Goal: Information Seeking & Learning: Learn about a topic

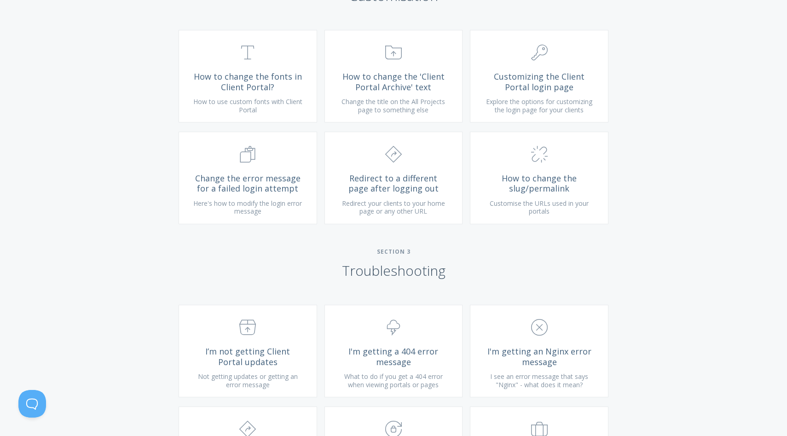
scroll to position [729, 0]
click at [530, 104] on link ".cls-1{fill:none;stroke:#000;stroke-miterlimit:10;stroke-width:2px;} 1. General…" at bounding box center [539, 75] width 138 height 92
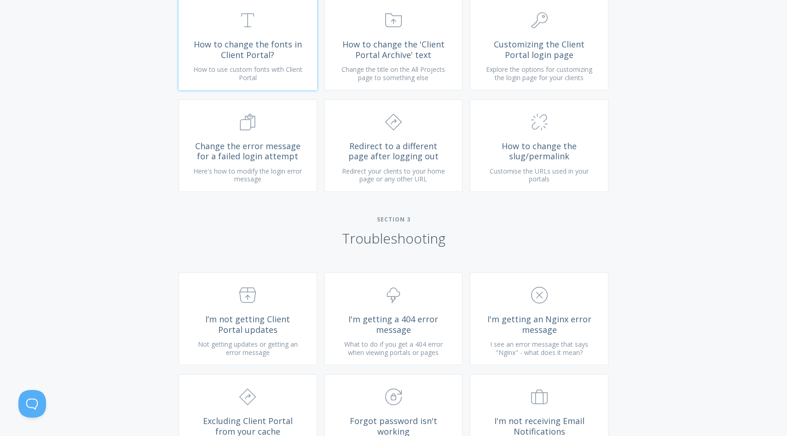
scroll to position [778, 0]
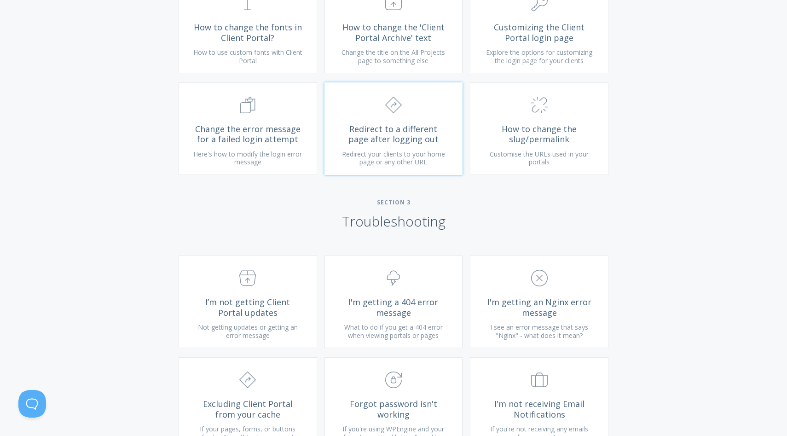
click at [414, 162] on span "Redirect your clients to your home page or any other URL" at bounding box center [393, 158] width 103 height 17
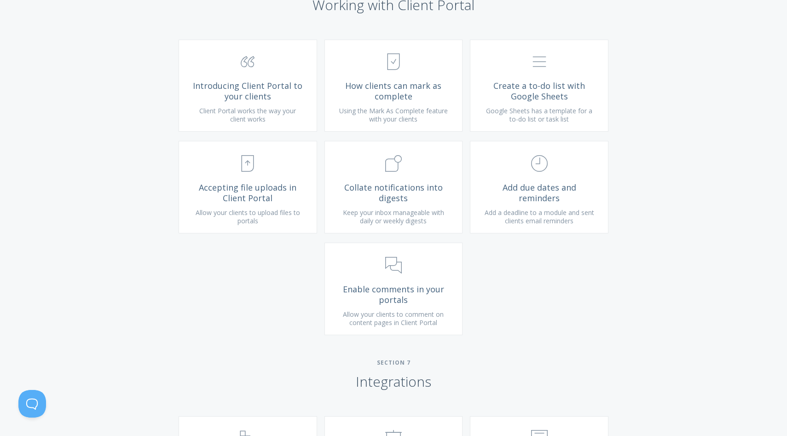
scroll to position [1628, 0]
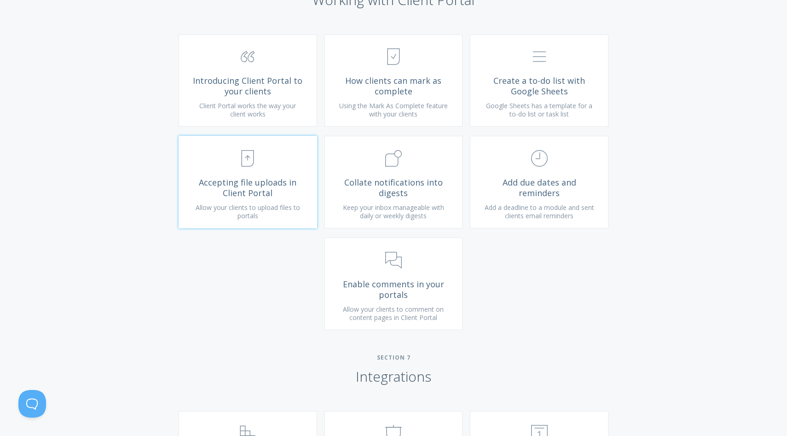
click at [304, 217] on link ".st0{fill:none;stroke:#000000;stroke-width:2;stroke-miterlimit:10;} Untitled-15…" at bounding box center [248, 182] width 138 height 92
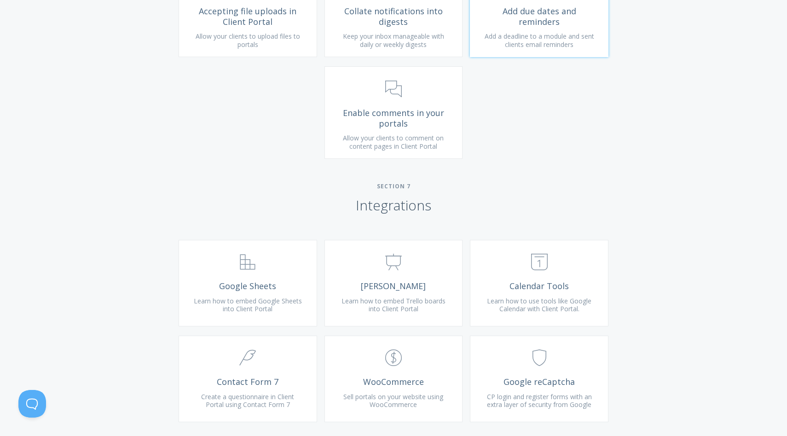
scroll to position [1657, 0]
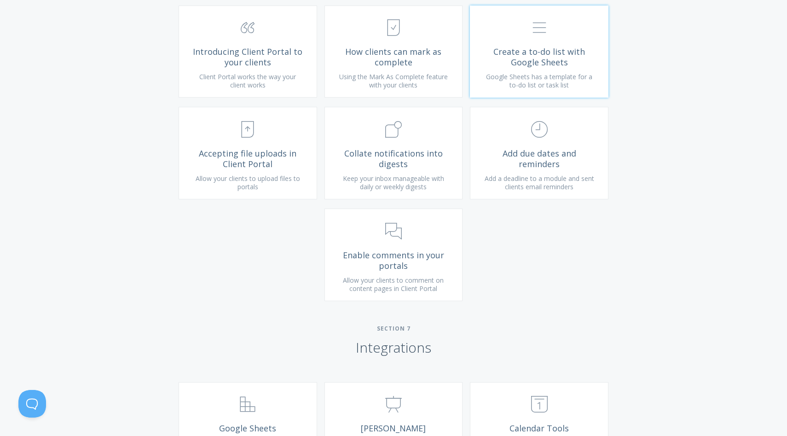
click at [505, 82] on link ".st0{fill:none;stroke:#000000;stroke-width:2;stroke-miterlimit:10;} Untitled-16…" at bounding box center [539, 52] width 138 height 92
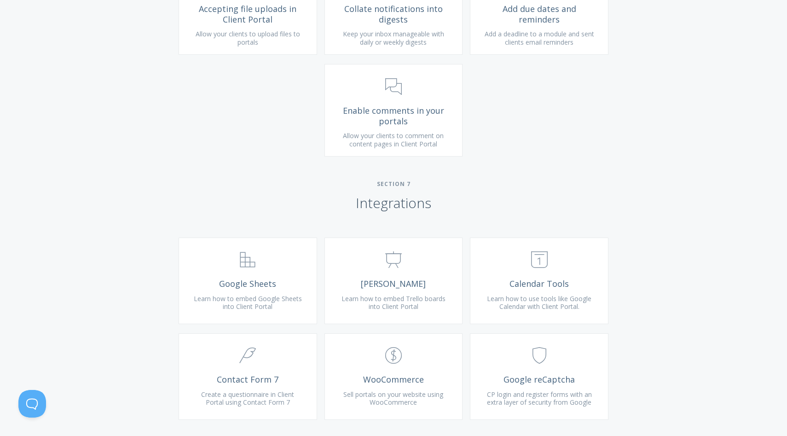
scroll to position [1881, 0]
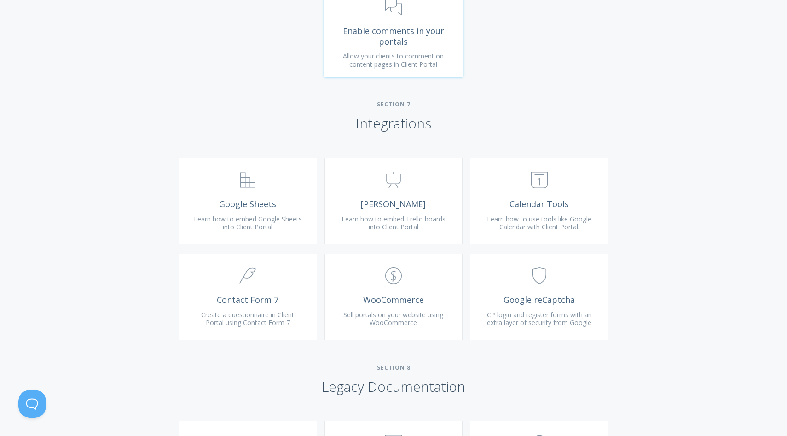
click at [345, 46] on span "Enable comments in your portals" at bounding box center [394, 36] width 110 height 21
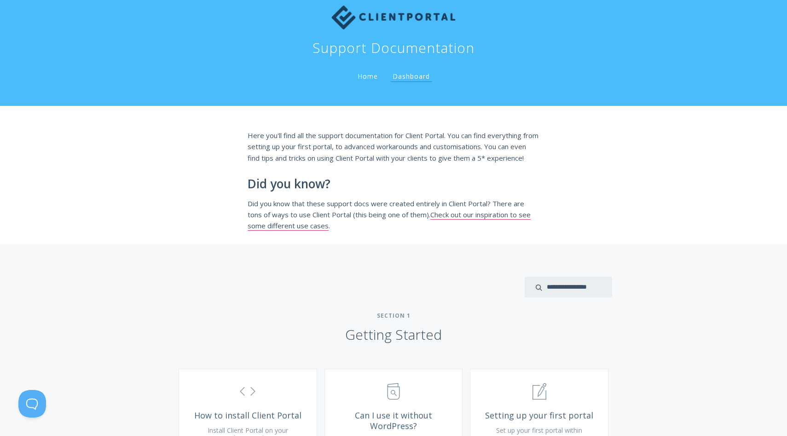
scroll to position [0, 0]
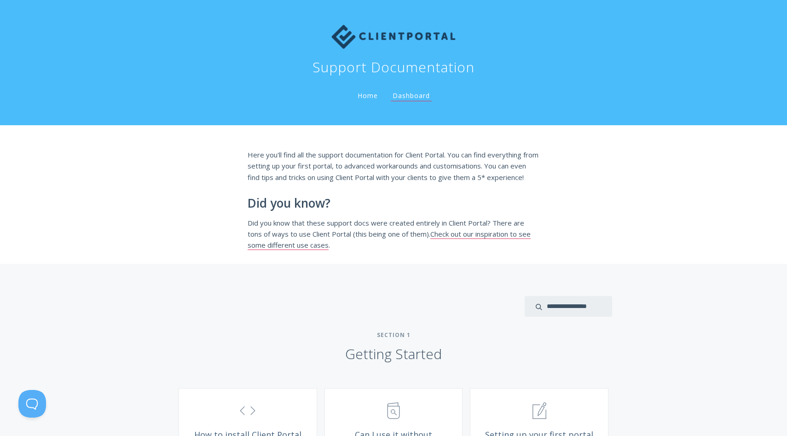
click at [372, 98] on link "Home" at bounding box center [368, 95] width 24 height 9
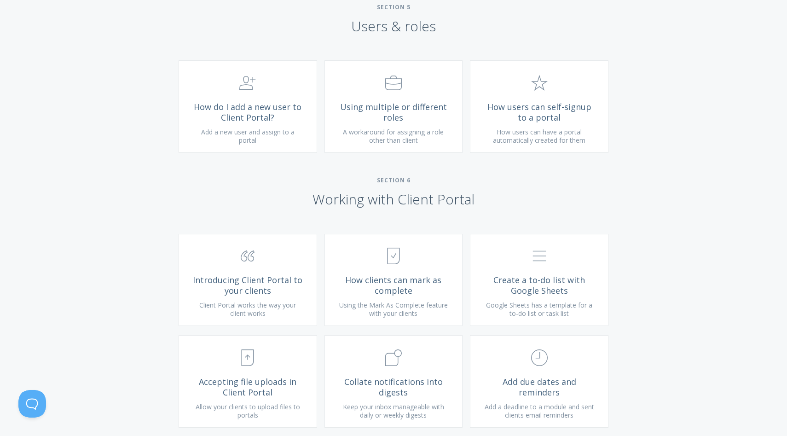
scroll to position [1448, 0]
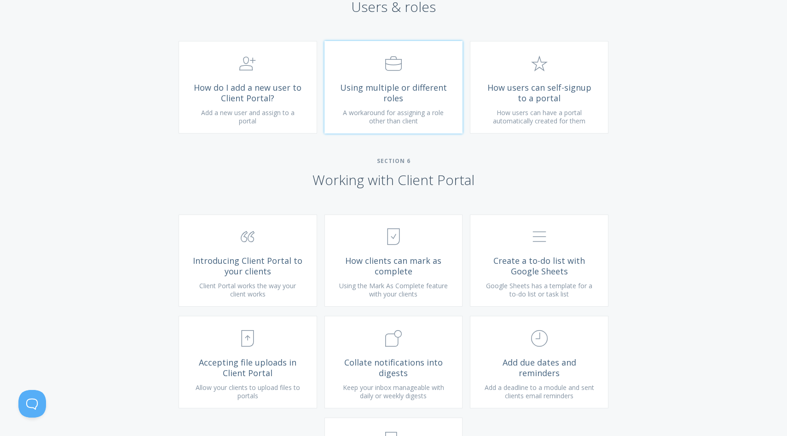
click at [442, 133] on link ".st0{fill:none;stroke:#000000;stroke-width:2;stroke-miterlimit:10;} Untitled-20…" at bounding box center [393, 87] width 138 height 92
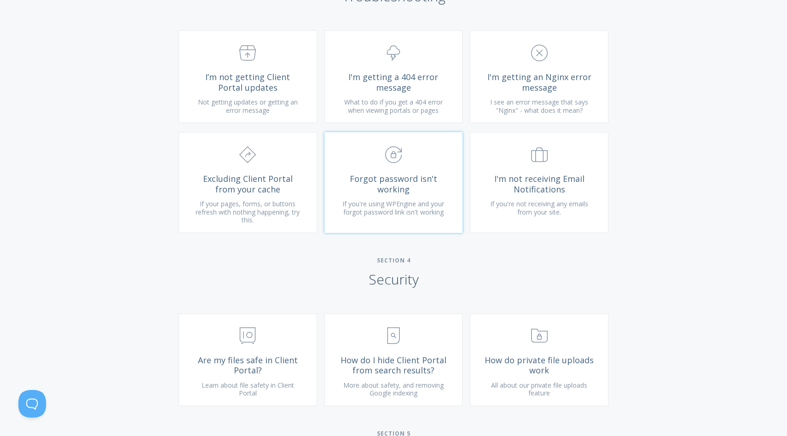
scroll to position [1001, 0]
click at [381, 116] on span "What to do if you get a 404 error when viewing portals or pages" at bounding box center [393, 107] width 98 height 17
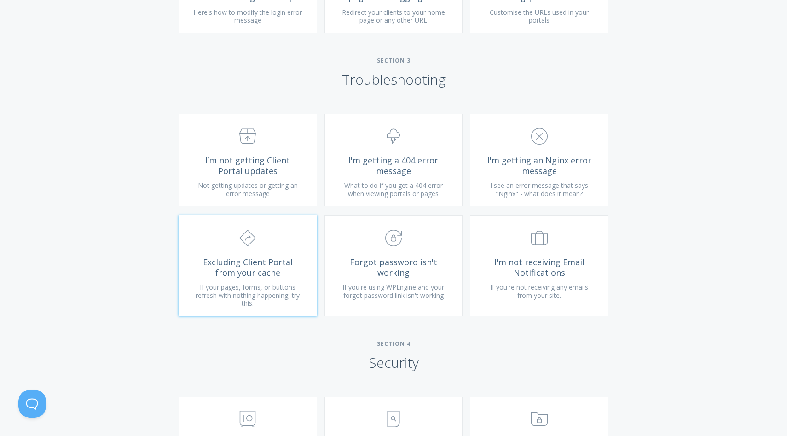
scroll to position [919, 0]
click at [273, 298] on span "If your pages, forms, or buttons refresh with nothing happening, try this." at bounding box center [248, 295] width 104 height 25
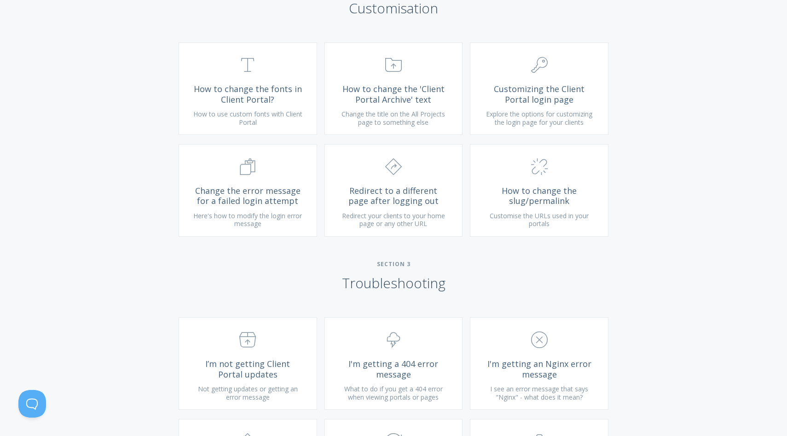
scroll to position [708, 0]
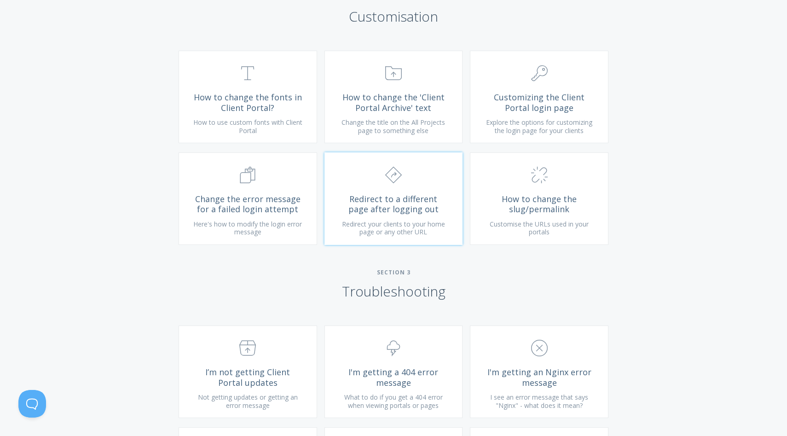
click at [419, 205] on span "Redirect to a different page after logging out" at bounding box center [394, 204] width 110 height 21
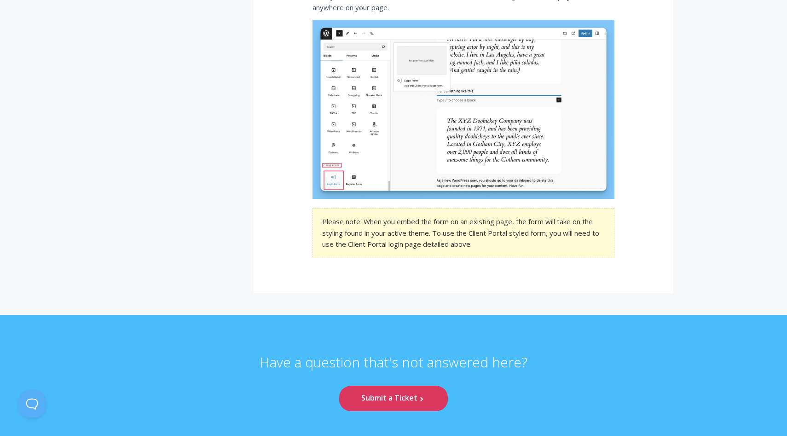
scroll to position [1269, 0]
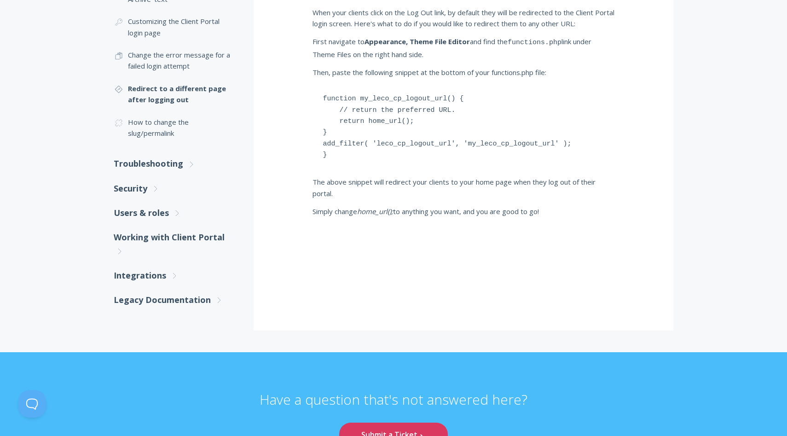
scroll to position [170, 0]
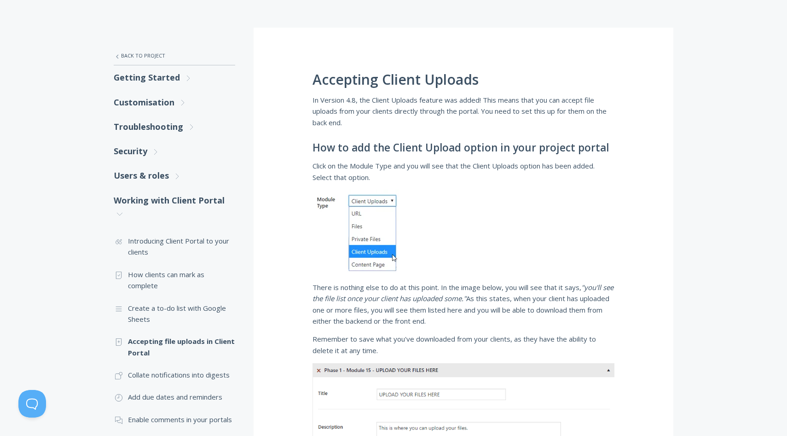
scroll to position [132, 0]
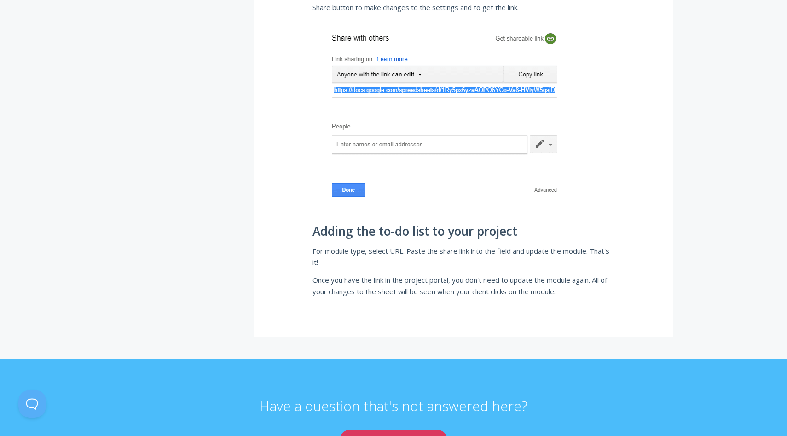
scroll to position [703, 0]
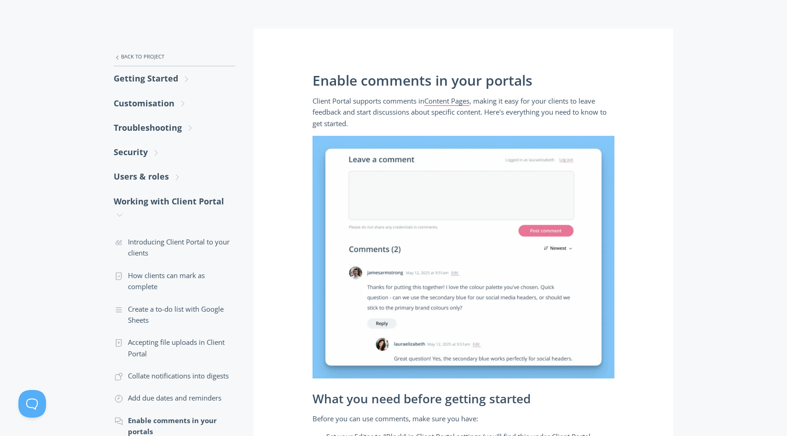
scroll to position [138, 0]
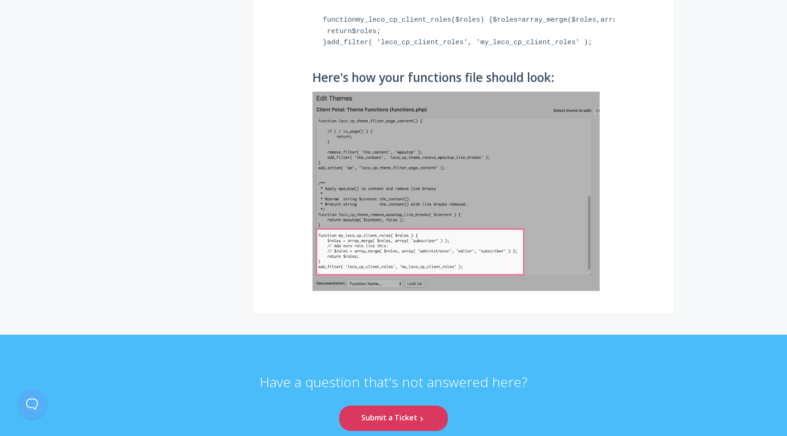
scroll to position [826, 0]
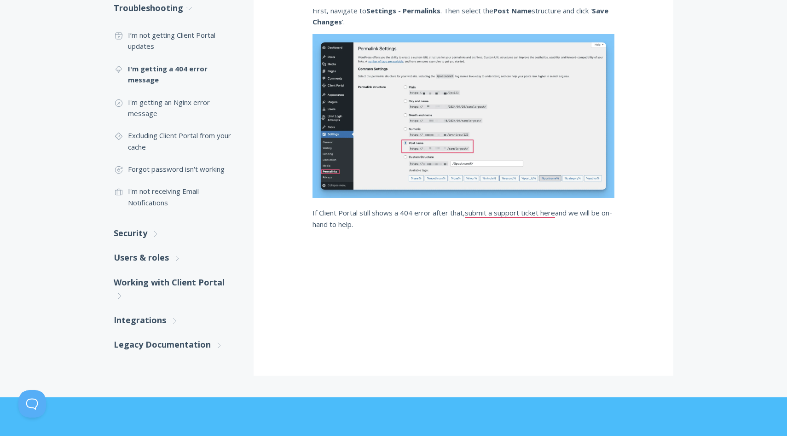
scroll to position [254, 0]
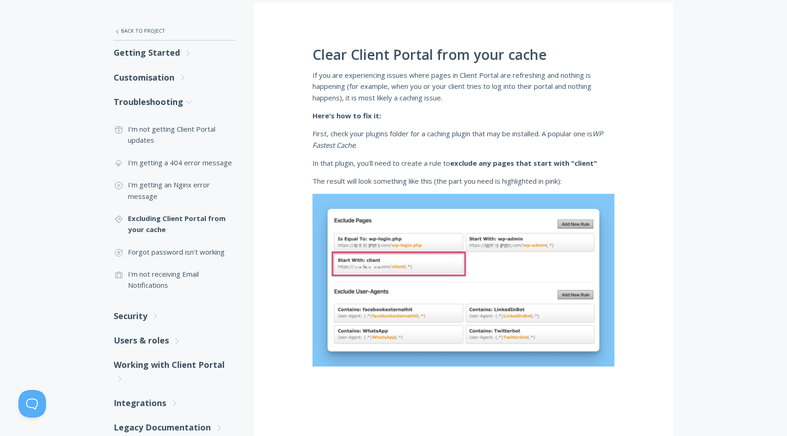
scroll to position [164, 0]
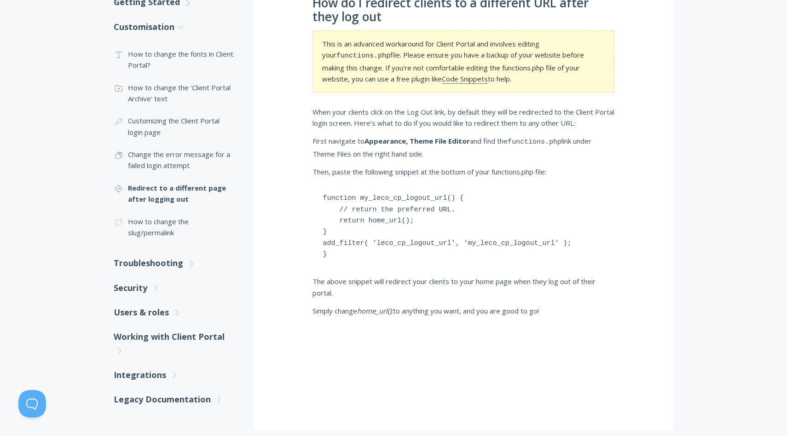
scroll to position [206, 0]
click at [438, 136] on strong "Appearance, Theme File Editor" at bounding box center [416, 140] width 105 height 9
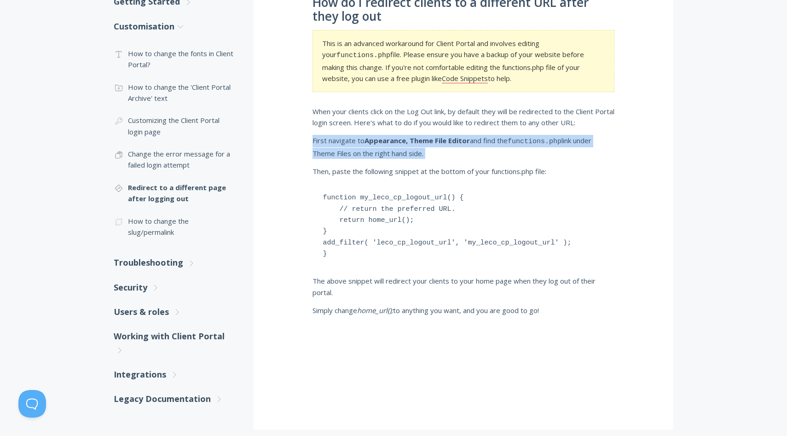
click at [438, 136] on strong "Appearance, Theme File Editor" at bounding box center [416, 140] width 105 height 9
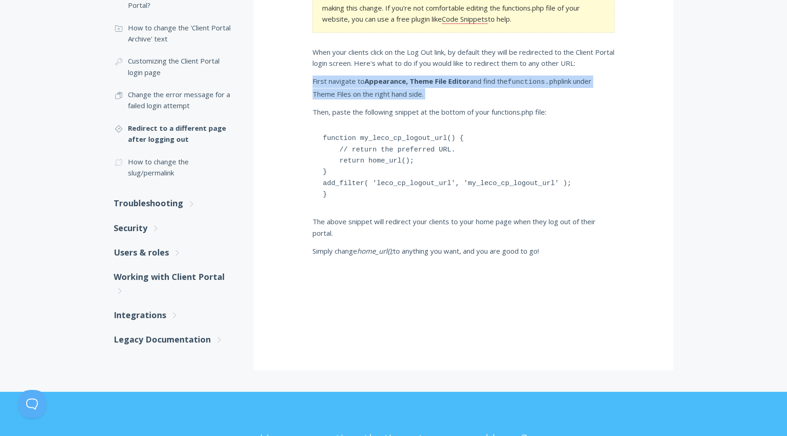
scroll to position [281, 0]
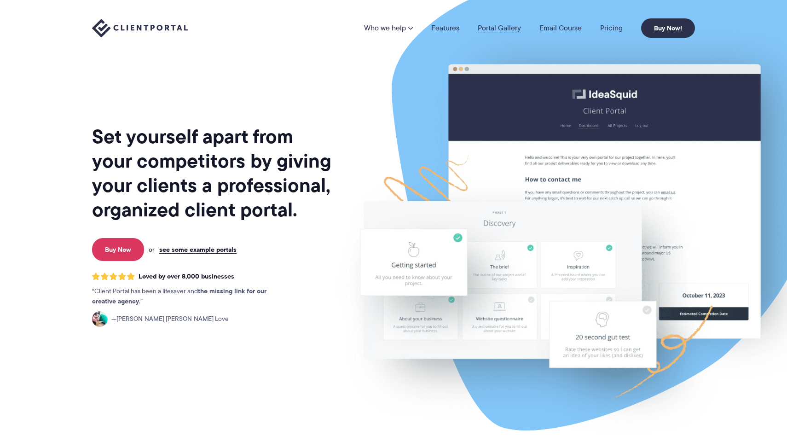
click at [493, 26] on link "Portal Gallery" at bounding box center [499, 27] width 43 height 7
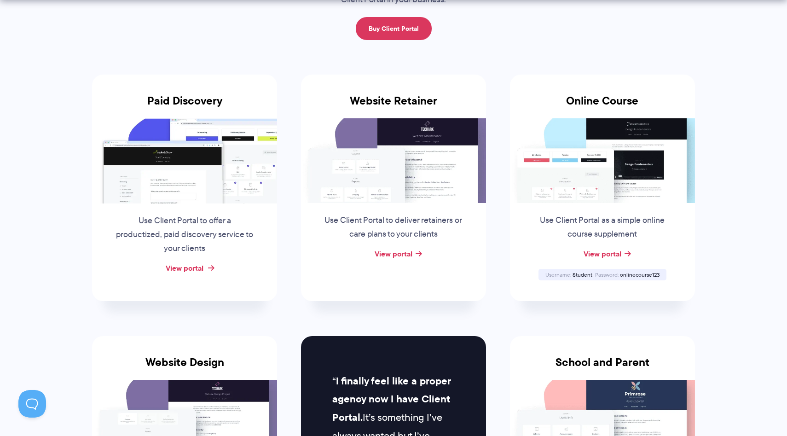
click at [203, 265] on link "View portal" at bounding box center [185, 267] width 38 height 11
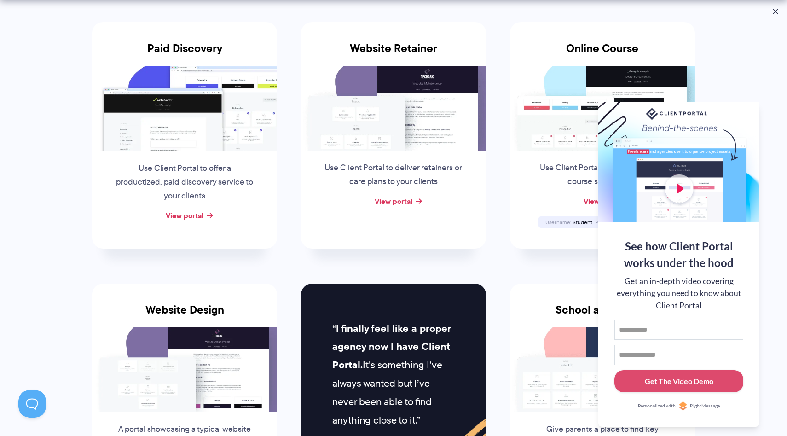
scroll to position [200, 0]
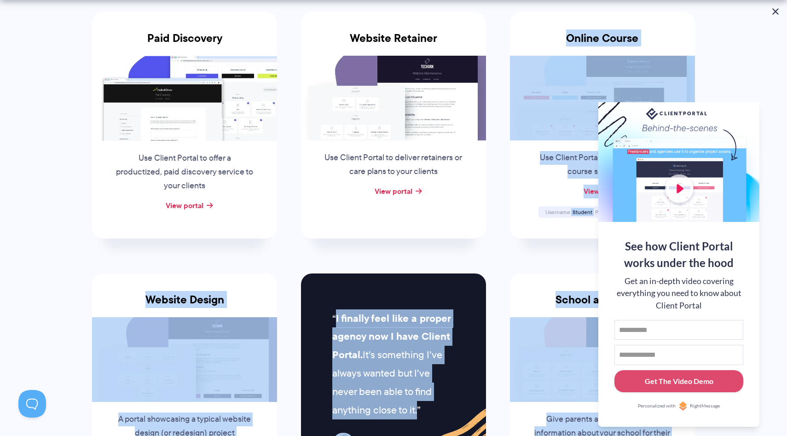
click at [772, 6] on body "Who we help Who we help View pricing Agencies See how Client Portal can help gi…" at bounding box center [393, 18] width 787 height 436
click at [773, 10] on button at bounding box center [775, 11] width 11 height 11
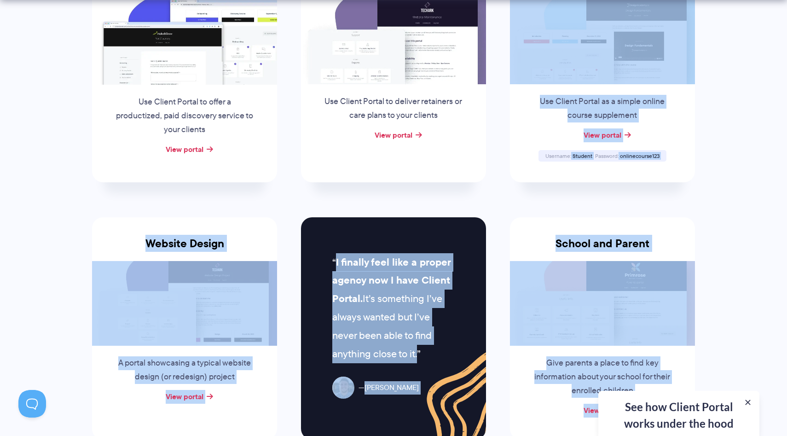
click at [737, 228] on section "Client Portal Inspiration Check out some of our example portals and get inspire…" at bounding box center [393, 375] width 787 height 1262
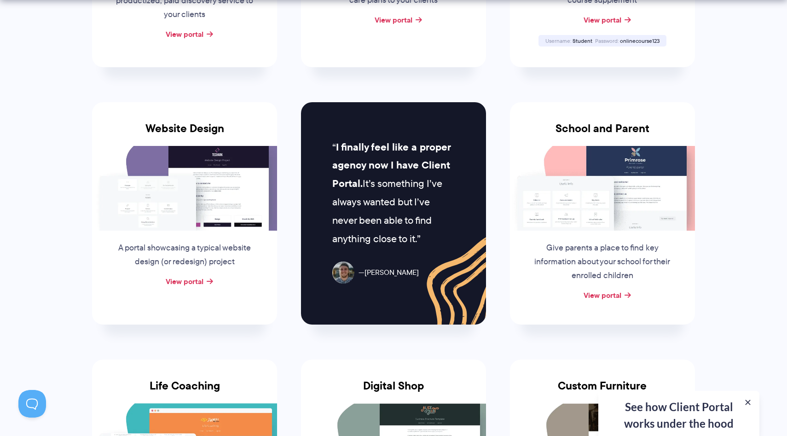
scroll to position [385, 0]
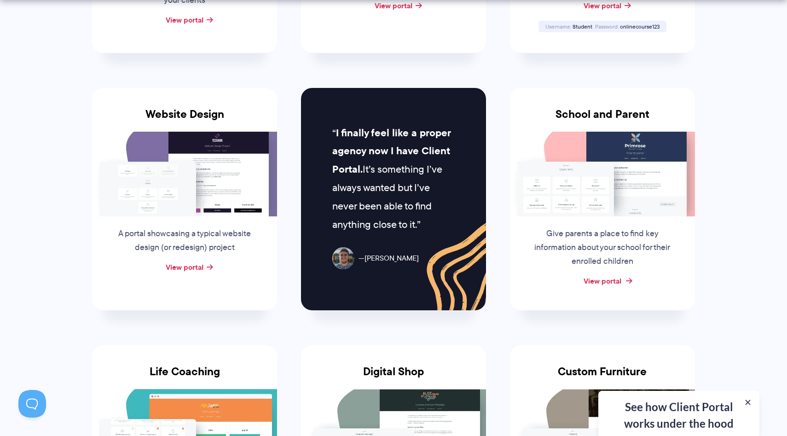
click at [610, 275] on link "View portal" at bounding box center [602, 280] width 38 height 11
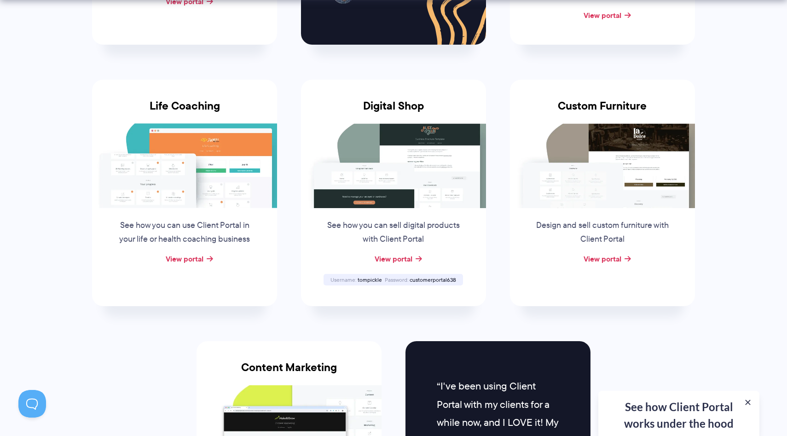
scroll to position [665, 0]
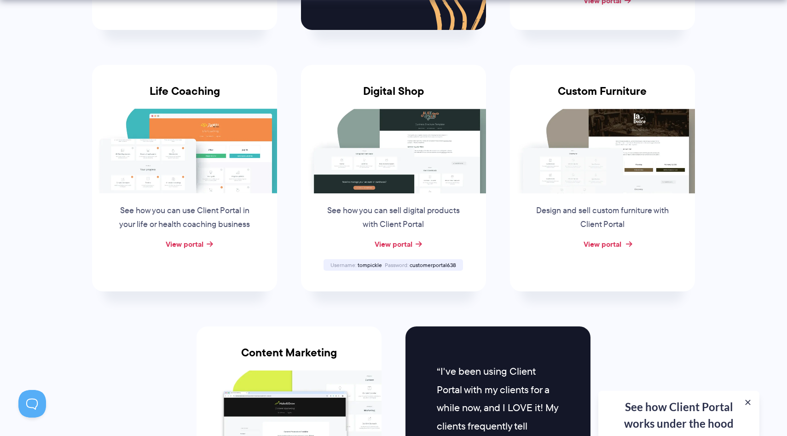
click at [607, 243] on link "View portal" at bounding box center [602, 243] width 38 height 11
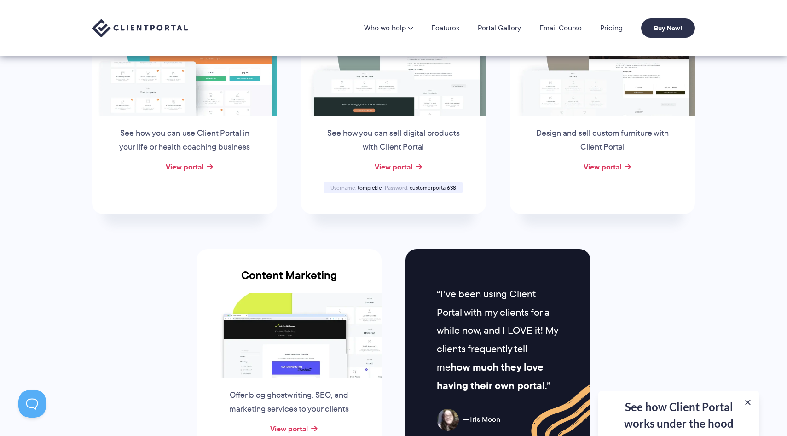
scroll to position [722, 0]
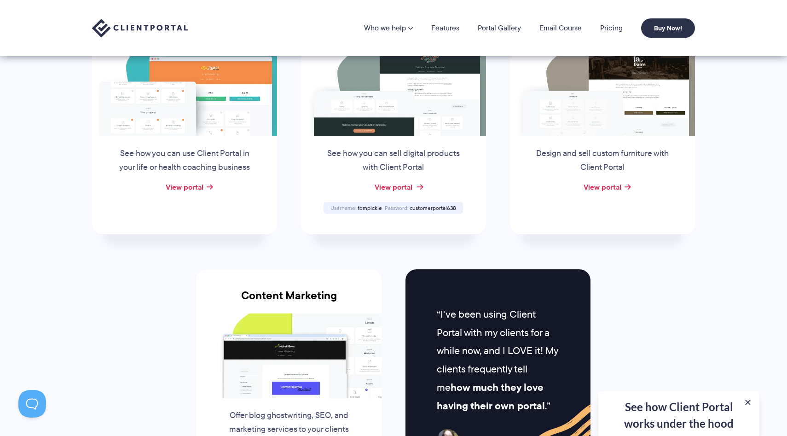
click at [391, 185] on link "View portal" at bounding box center [394, 186] width 38 height 11
click at [362, 206] on span "tompickle" at bounding box center [370, 208] width 24 height 8
copy span "tompickle"
click at [421, 205] on span "customerportal638" at bounding box center [433, 208] width 46 height 8
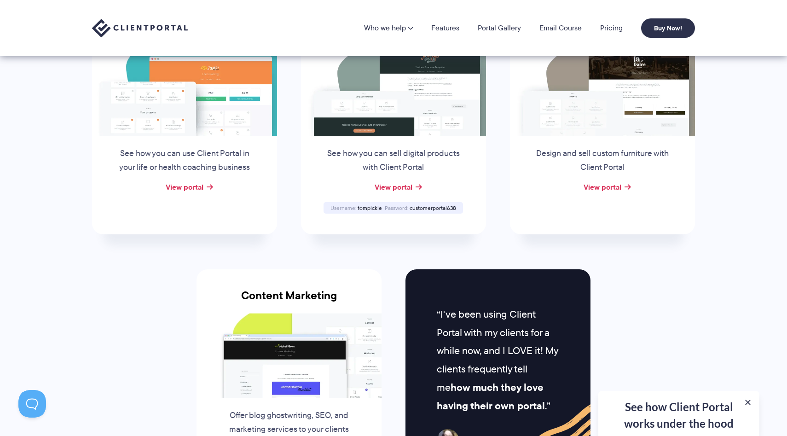
click at [421, 205] on span "customerportal638" at bounding box center [433, 208] width 46 height 8
copy span "customerportal638"
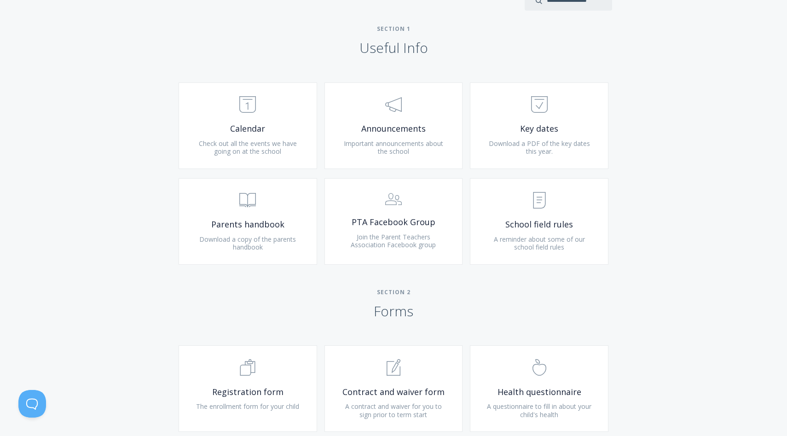
scroll to position [380, 0]
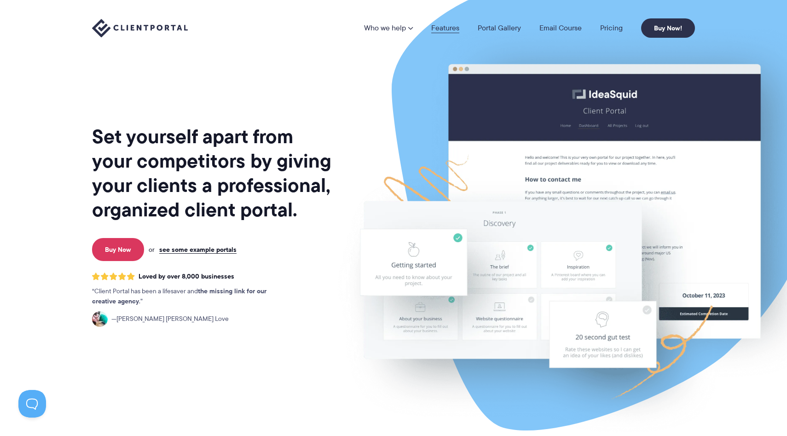
click at [447, 25] on link "Features" at bounding box center [445, 27] width 28 height 7
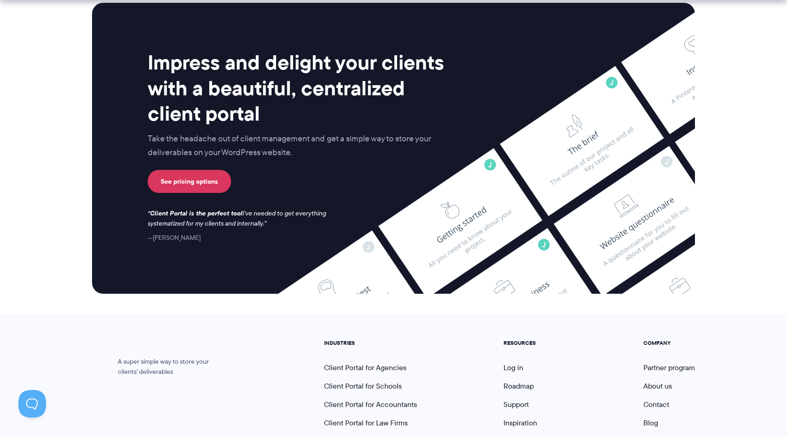
scroll to position [2405, 0]
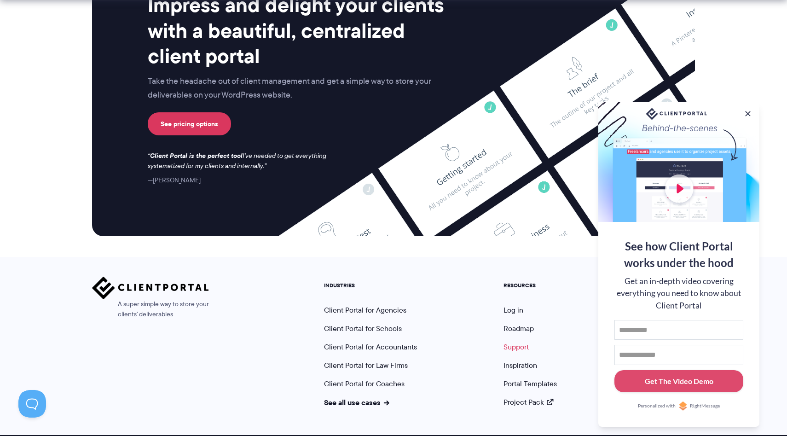
click at [522, 341] on link "Support" at bounding box center [515, 346] width 25 height 11
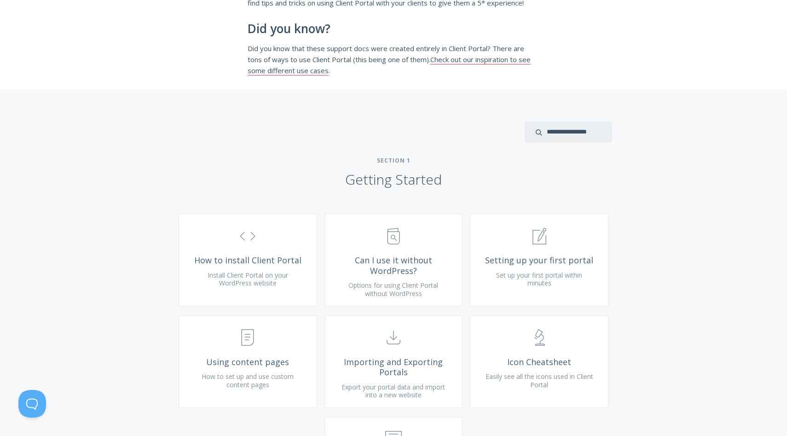
scroll to position [183, 0]
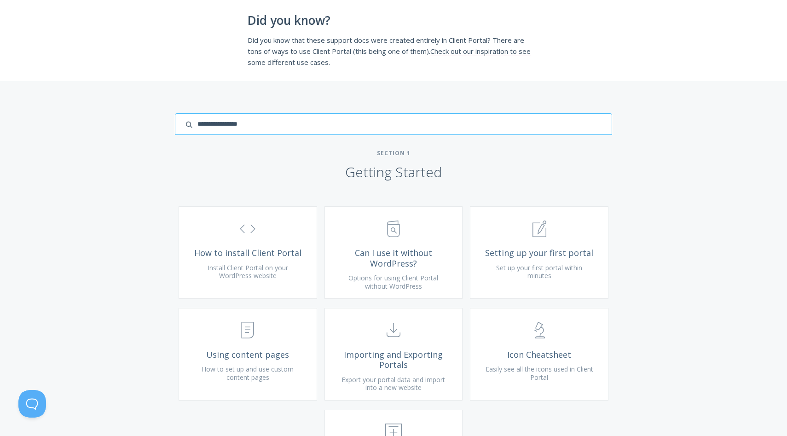
click at [582, 132] on input "search input" at bounding box center [393, 124] width 437 height 22
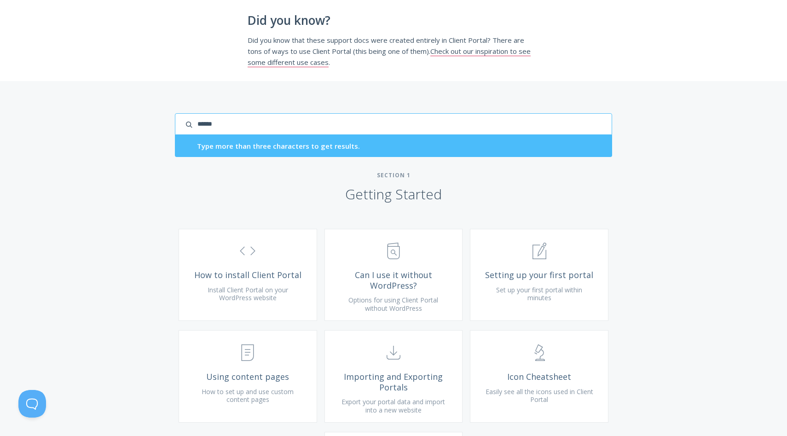
type input "******"
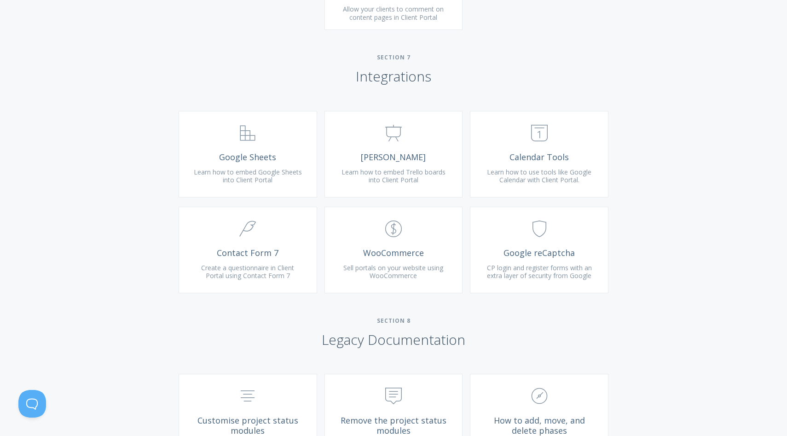
scroll to position [1928, 0]
click at [418, 184] on span "Learn how to embed Trello boards into Client Portal" at bounding box center [393, 175] width 104 height 17
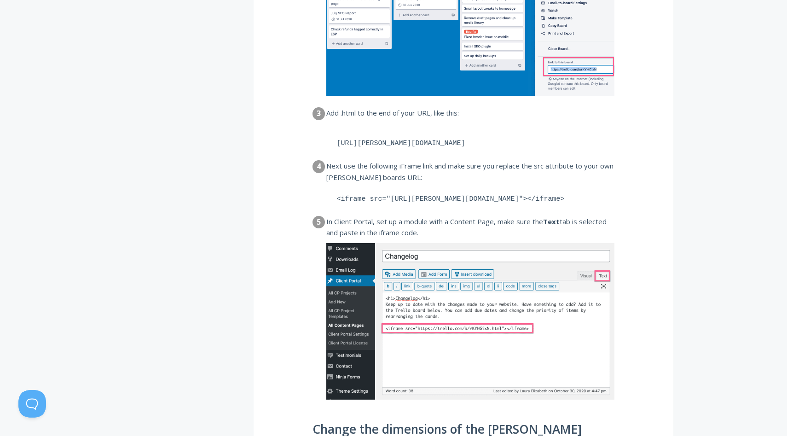
scroll to position [552, 0]
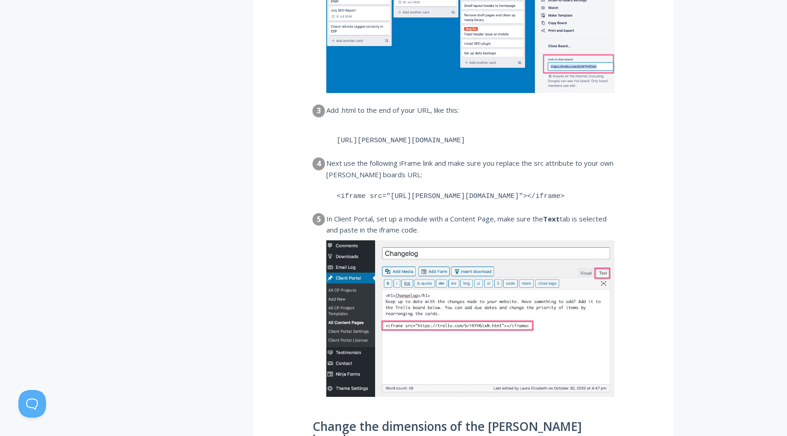
click at [423, 193] on pre "<iframe src="https://trello.com/b/rKYHGixN.html"></iframe>" at bounding box center [470, 196] width 288 height 29
copy dl "<iframe src="https://trello.com/b/rKYHGixN.html"></iframe>"
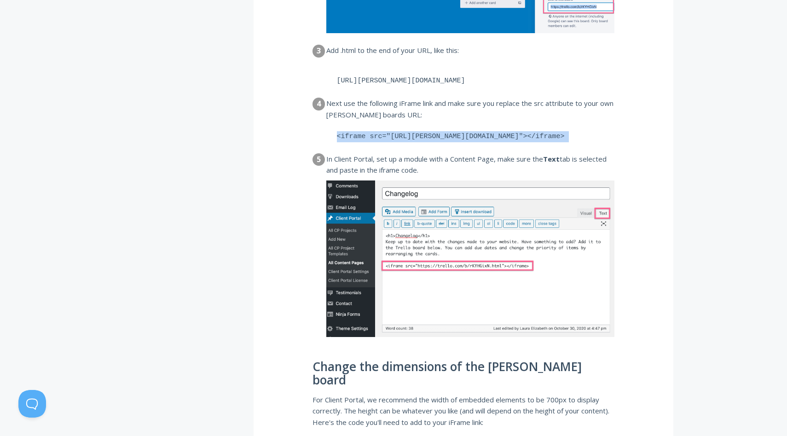
scroll to position [614, 0]
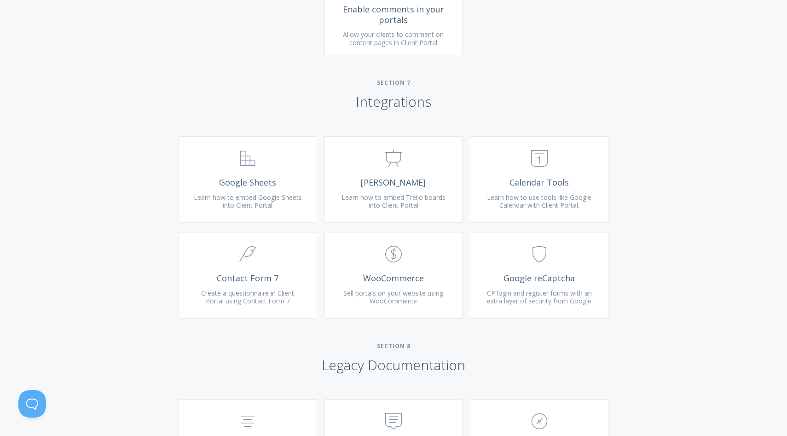
scroll to position [1905, 0]
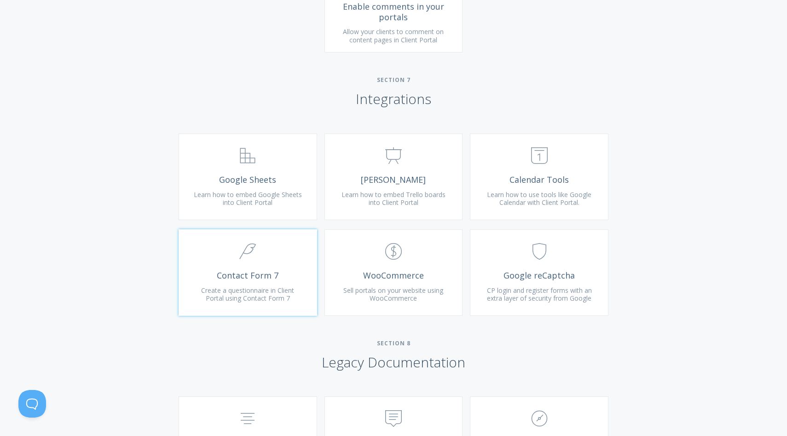
click at [291, 281] on span "Contact Form 7" at bounding box center [248, 275] width 110 height 11
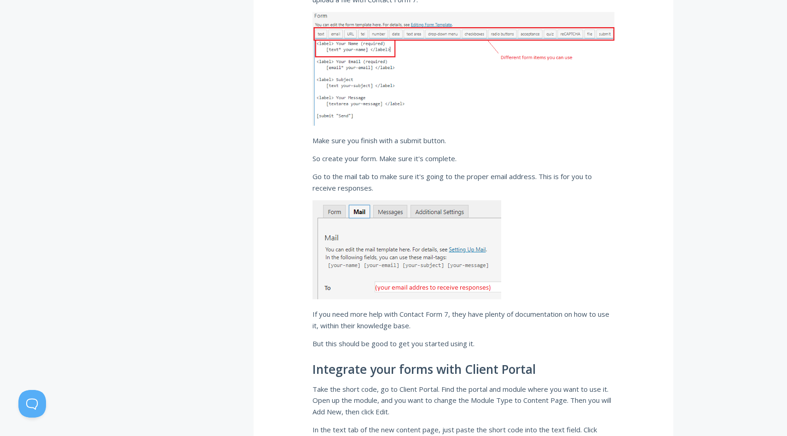
scroll to position [829, 0]
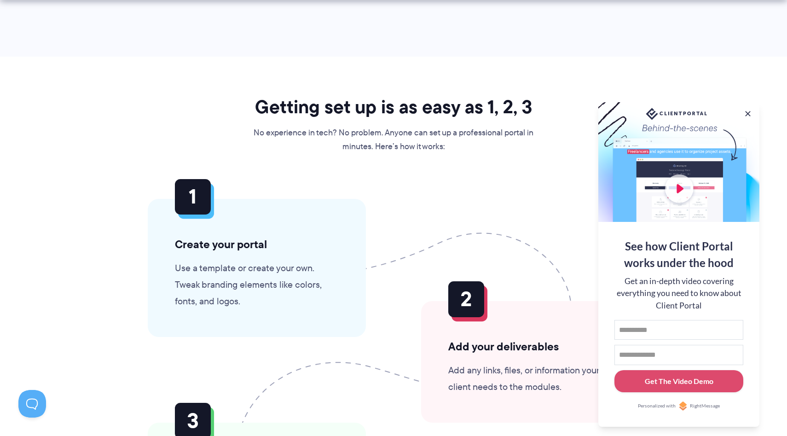
scroll to position [2379, 0]
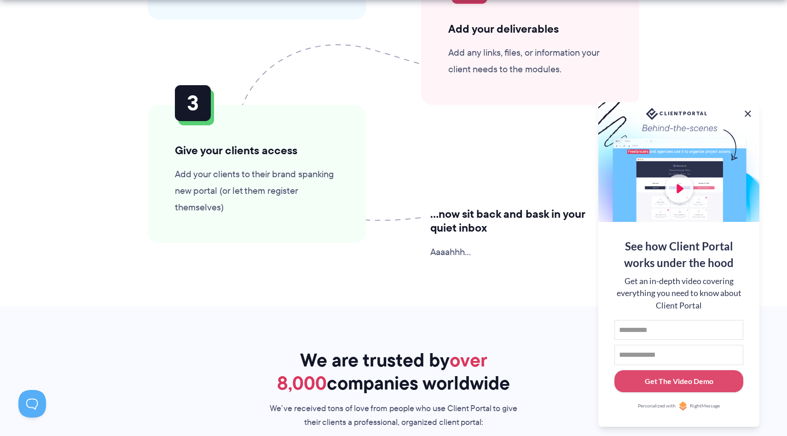
click at [750, 110] on button at bounding box center [747, 113] width 11 height 11
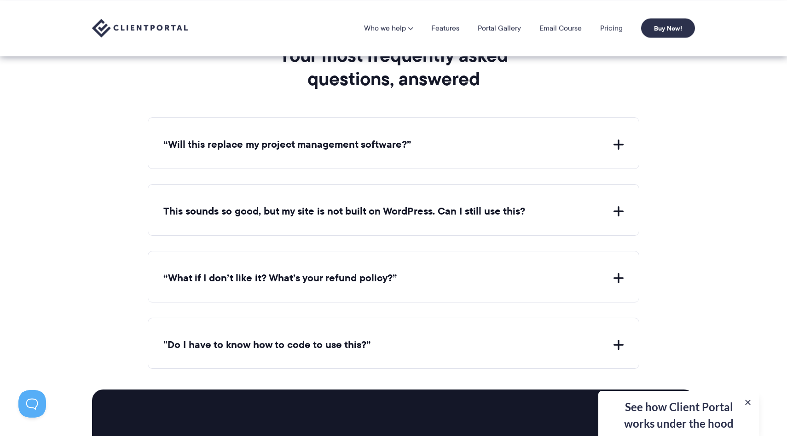
scroll to position [3230, 0]
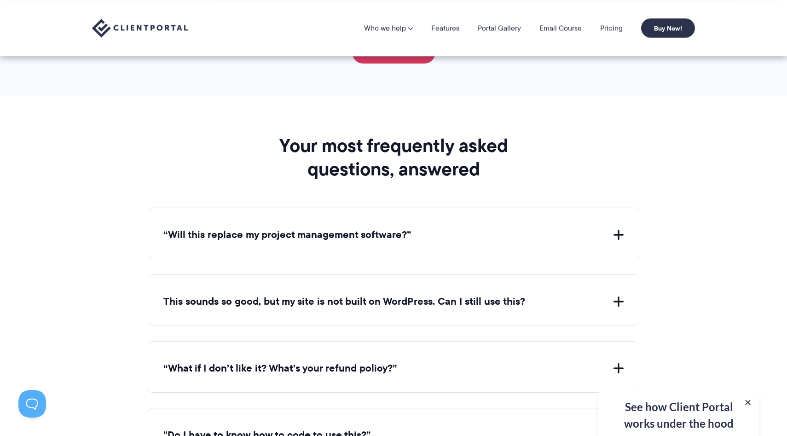
click at [387, 228] on button "“Will this replace my project management software?”" at bounding box center [393, 235] width 460 height 14
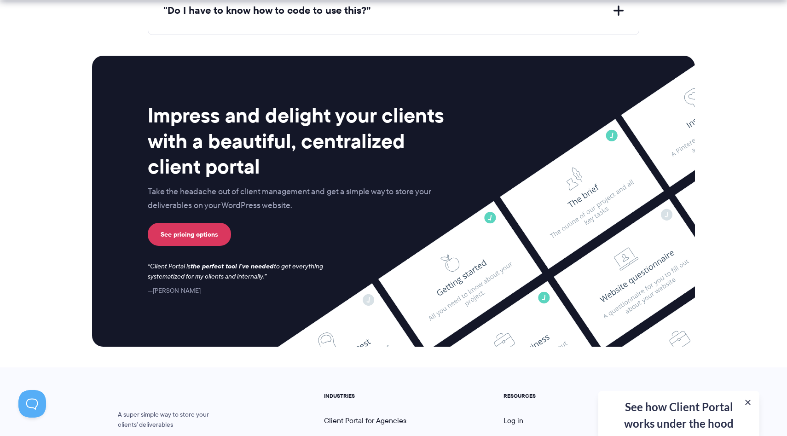
scroll to position [3887, 0]
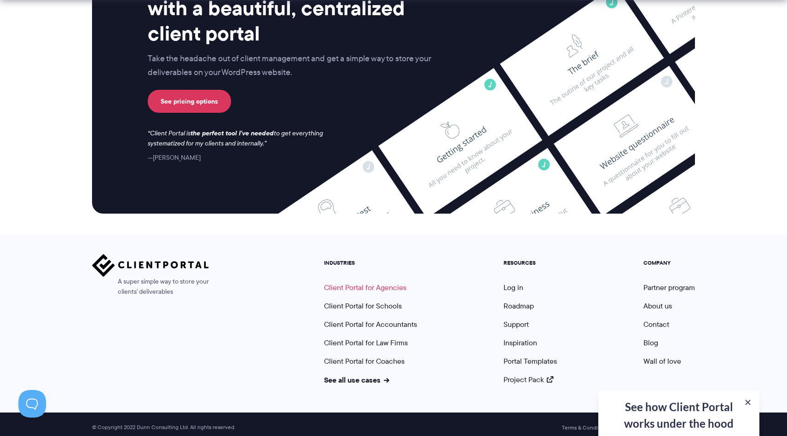
click at [381, 282] on link "Client Portal for Agencies" at bounding box center [365, 287] width 82 height 11
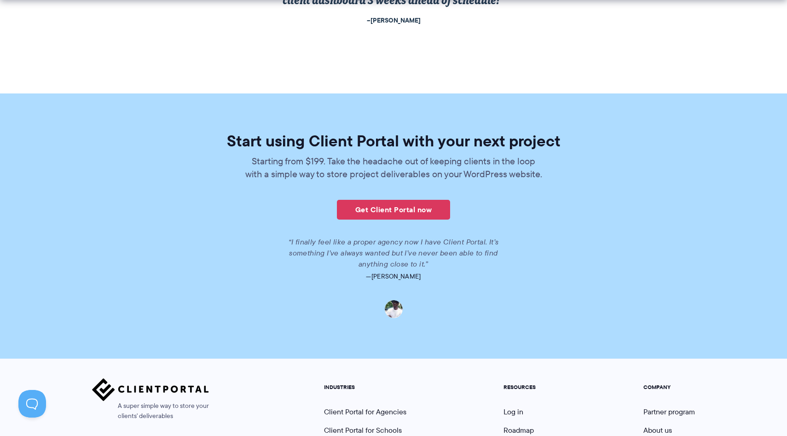
scroll to position [2107, 0]
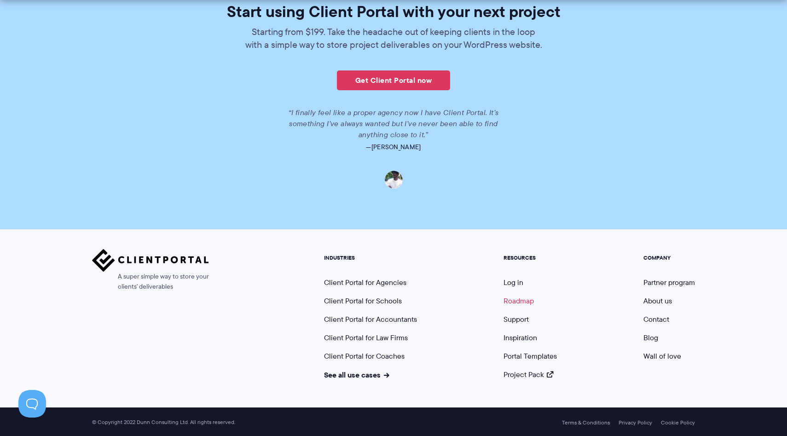
click at [523, 304] on link "Roadmap" at bounding box center [518, 300] width 30 height 11
